Goal: Navigation & Orientation: Go to known website

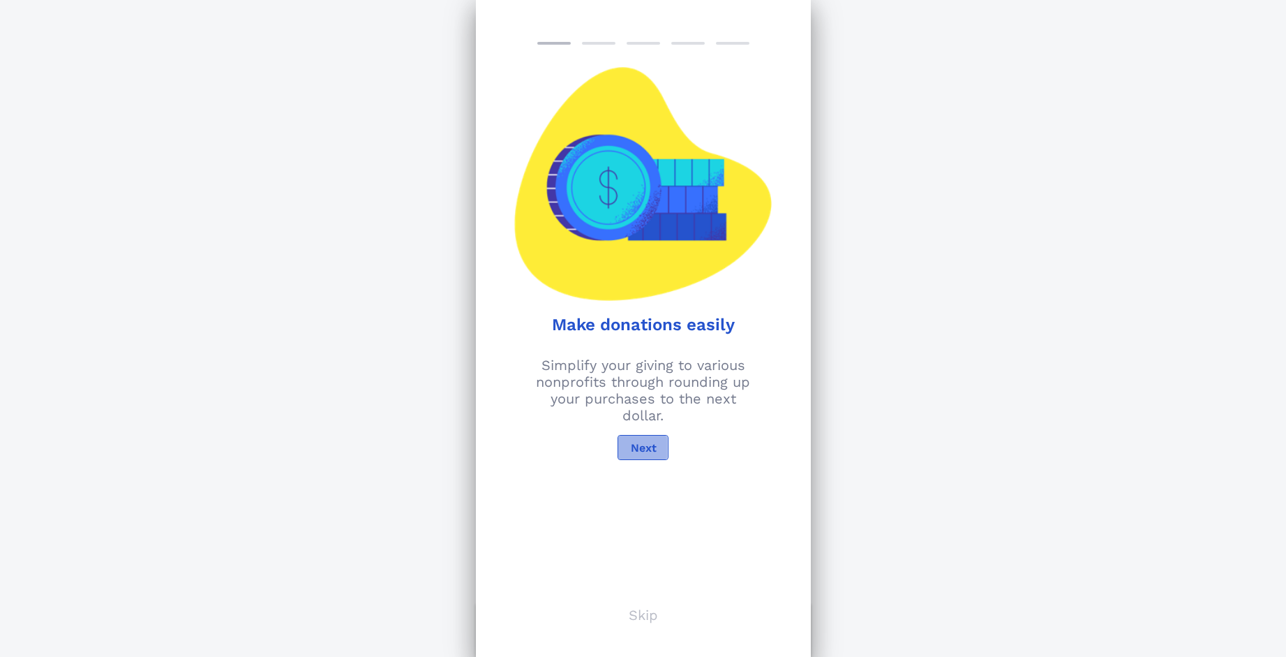
click at [655, 453] on button "Next" at bounding box center [643, 447] width 50 height 25
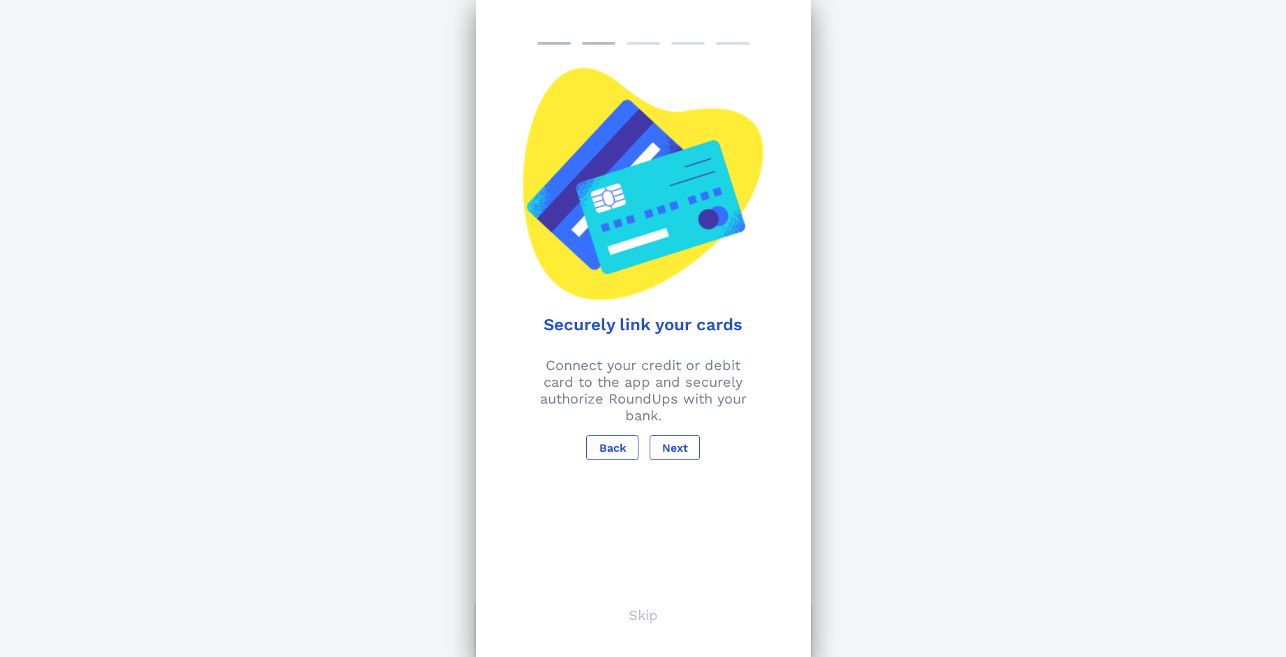
click at [639, 609] on p "Skip" at bounding box center [643, 614] width 29 height 17
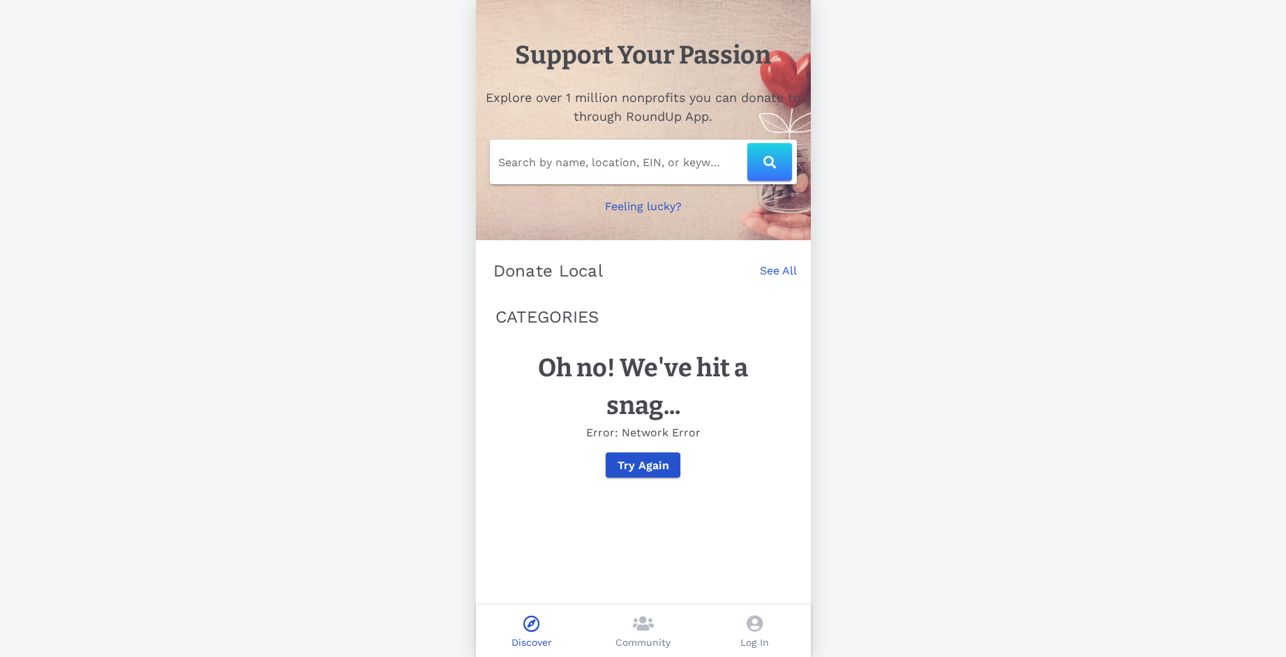
click at [749, 630] on icon at bounding box center [755, 623] width 16 height 17
